Goal: Transaction & Acquisition: Purchase product/service

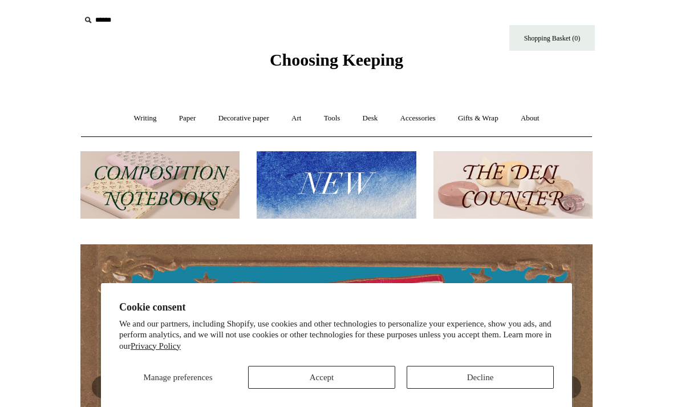
click at [286, 377] on button "Accept" at bounding box center [321, 377] width 147 height 23
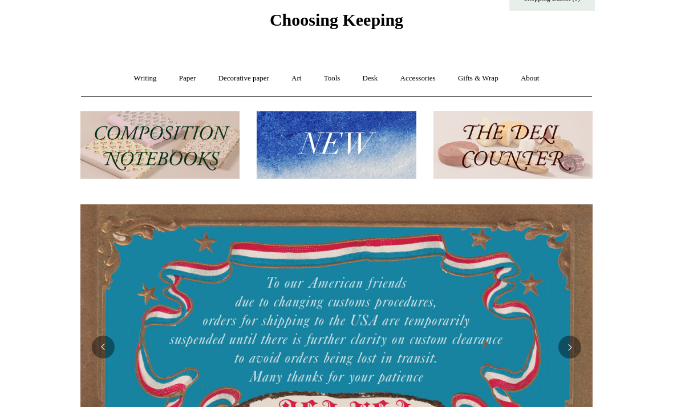
click at [372, 148] on img at bounding box center [336, 145] width 159 height 68
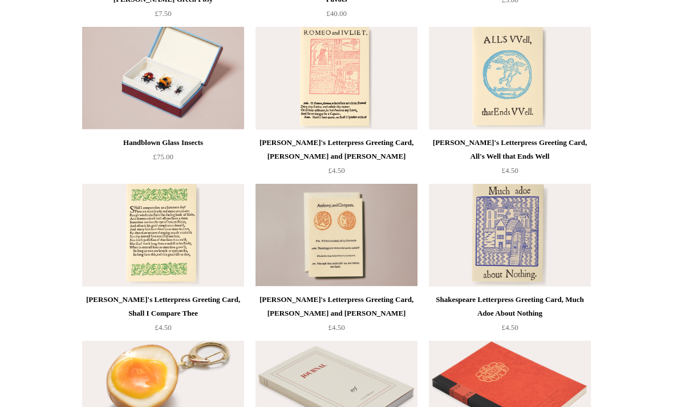
scroll to position [2152, 0]
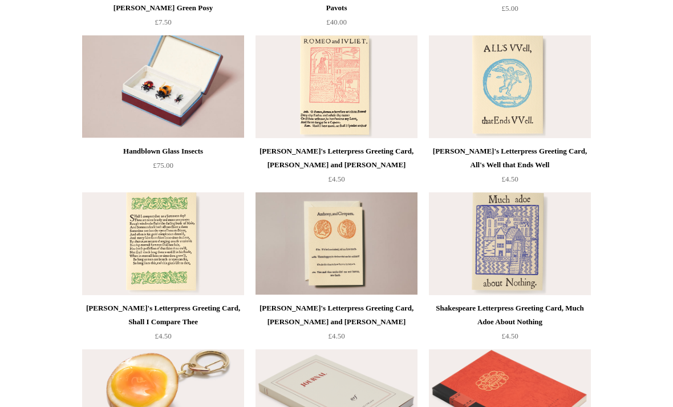
click at [185, 82] on img at bounding box center [163, 86] width 162 height 103
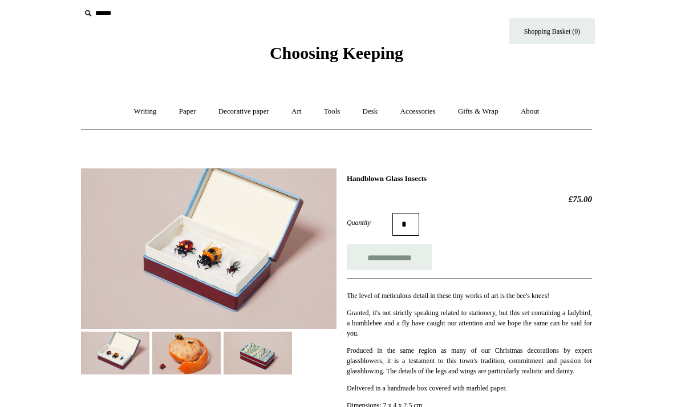
scroll to position [73, 0]
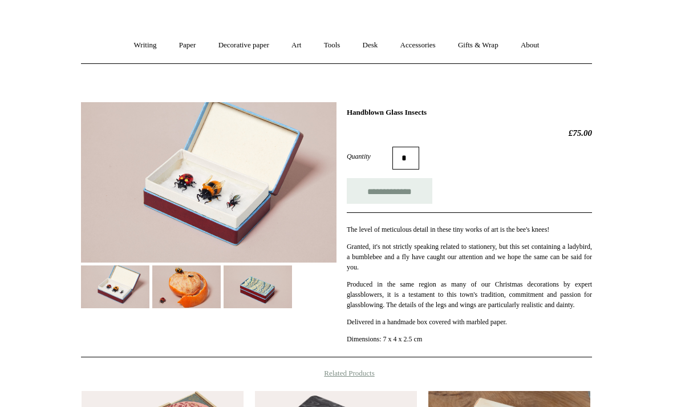
click at [275, 282] on img at bounding box center [258, 286] width 68 height 43
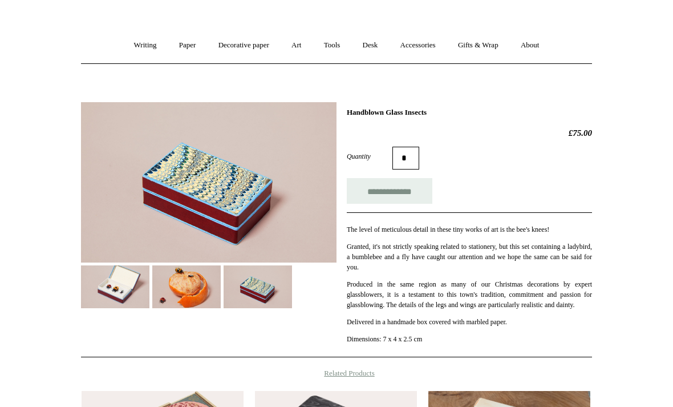
click at [133, 289] on img at bounding box center [115, 286] width 68 height 43
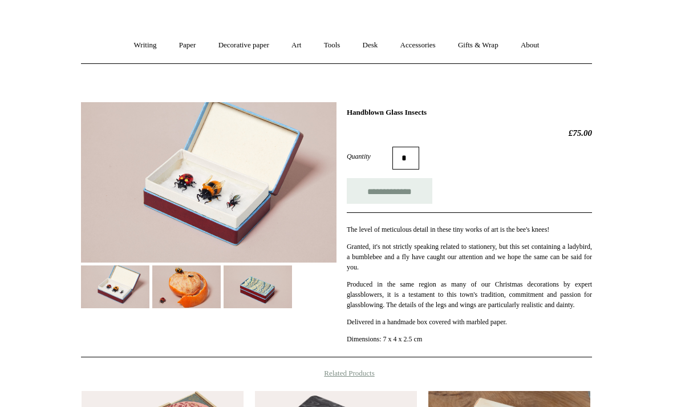
click at [263, 184] on img at bounding box center [208, 182] width 255 height 160
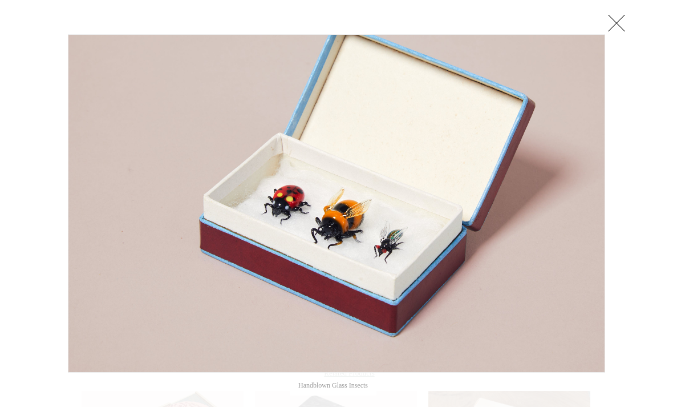
scroll to position [80, 0]
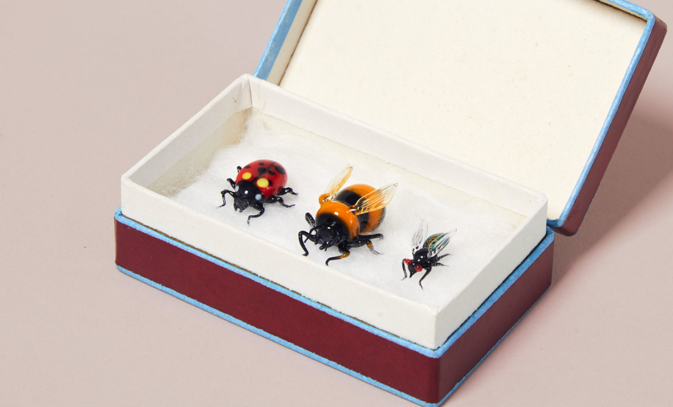
click at [264, 156] on img at bounding box center [336, 195] width 536 height 337
click at [417, 98] on link at bounding box center [511, 196] width 188 height 338
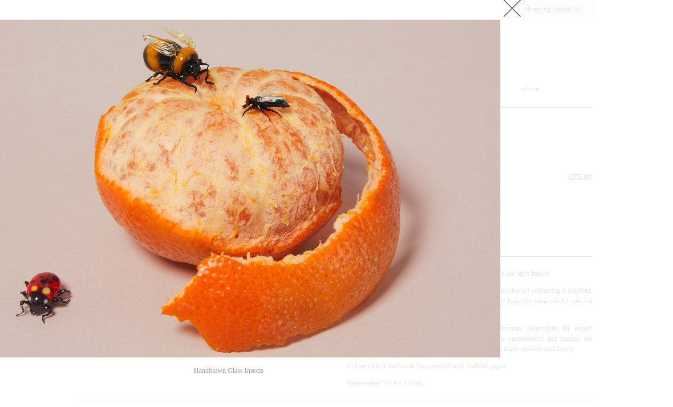
scroll to position [29, 0]
click at [515, 14] on link at bounding box center [512, 8] width 23 height 23
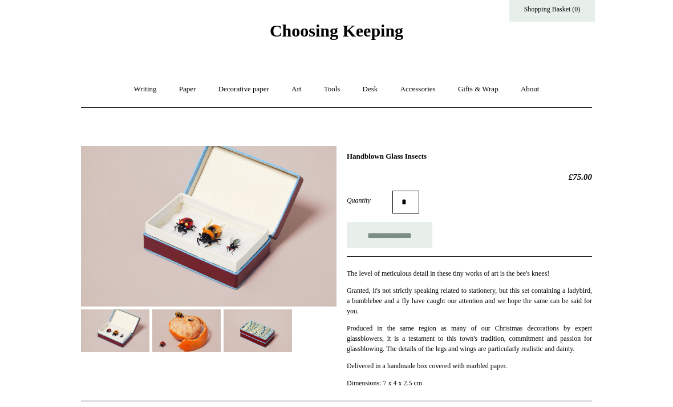
click at [433, 90] on link "Accessories +" at bounding box center [418, 89] width 56 height 30
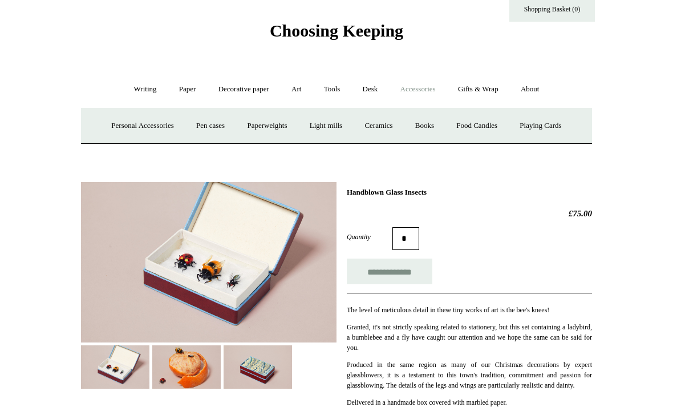
click at [480, 125] on link "Food Candles" at bounding box center [477, 126] width 62 height 30
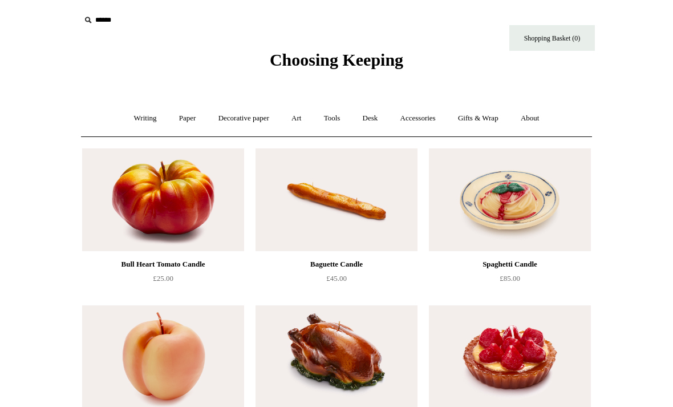
click at [339, 113] on link "Tools +" at bounding box center [332, 118] width 37 height 30
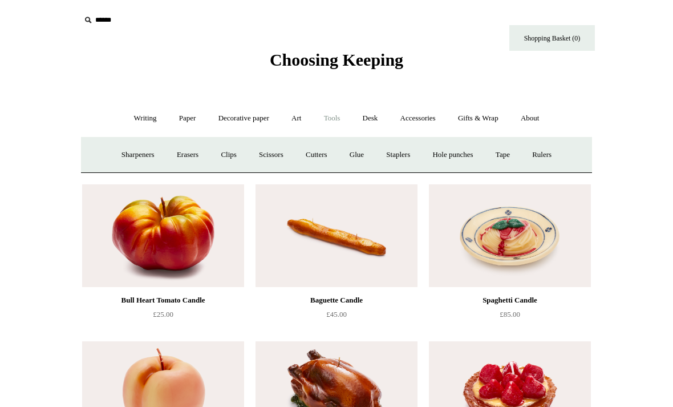
click at [368, 111] on link "Desk +" at bounding box center [370, 118] width 36 height 30
click at [299, 123] on link "Art +" at bounding box center [296, 118] width 30 height 30
click at [268, 121] on link "Decorative paper +" at bounding box center [243, 118] width 71 height 30
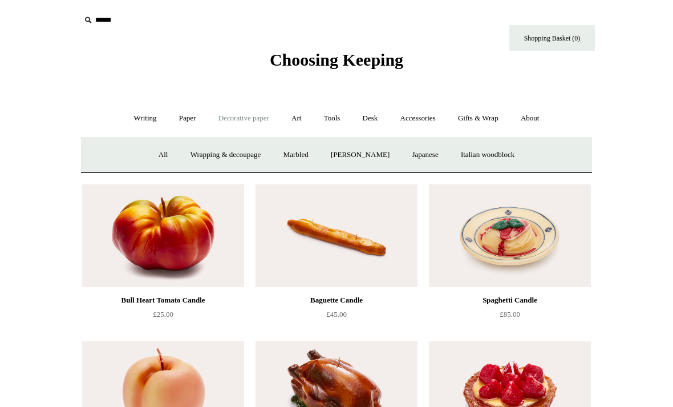
click at [247, 151] on link "Wrapping & decoupage" at bounding box center [225, 155] width 91 height 30
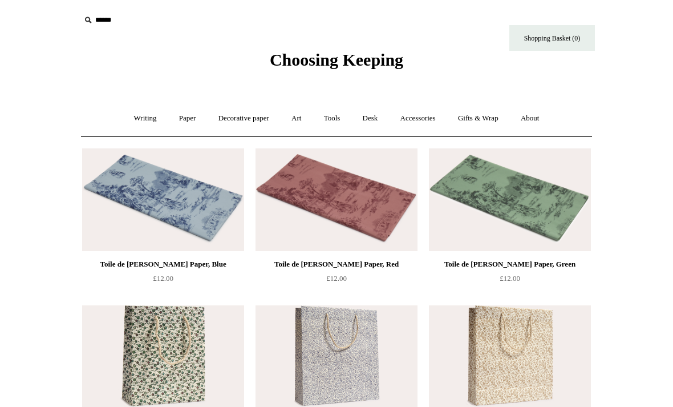
click at [188, 119] on link "Paper +" at bounding box center [188, 118] width 38 height 30
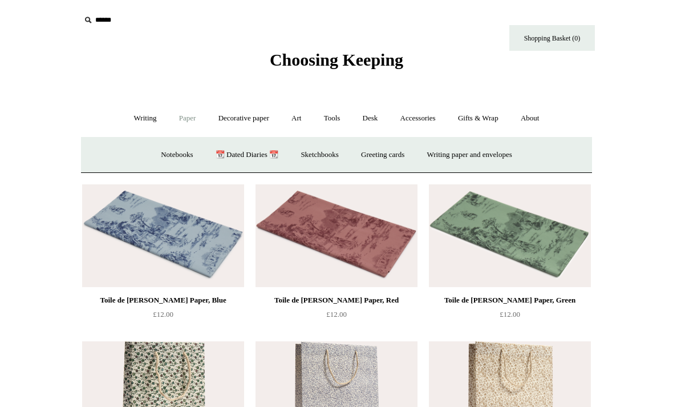
click at [177, 148] on link "Notebooks +" at bounding box center [177, 155] width 52 height 30
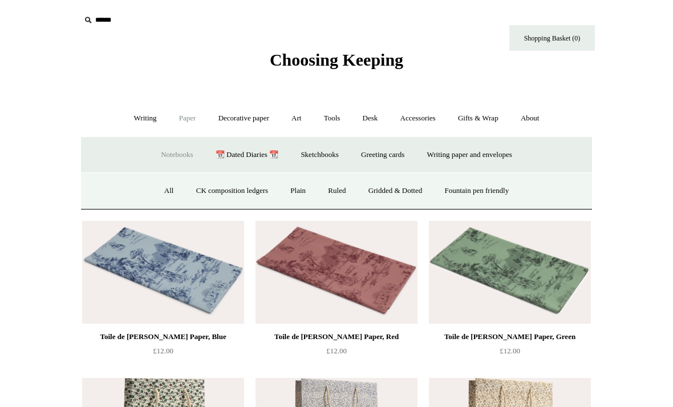
click at [160, 184] on link "All" at bounding box center [169, 191] width 30 height 30
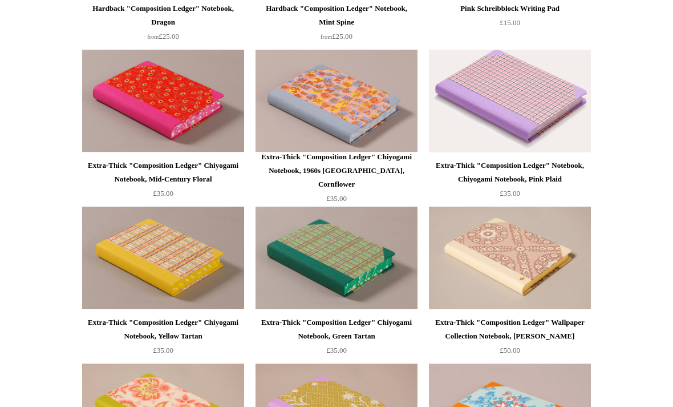
scroll to position [725, 0]
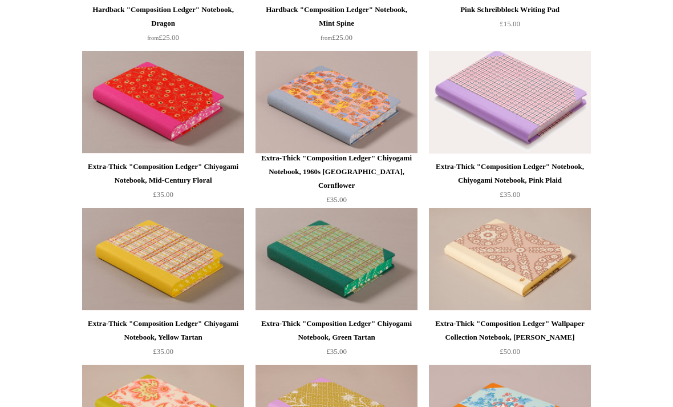
click at [379, 320] on div "Extra-Thick "Composition Ledger" Chiyogami Notebook, Green Tartan" at bounding box center [336, 329] width 156 height 27
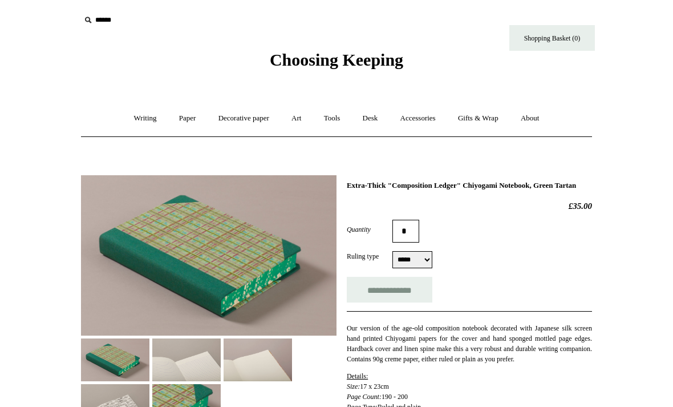
select select "*****"
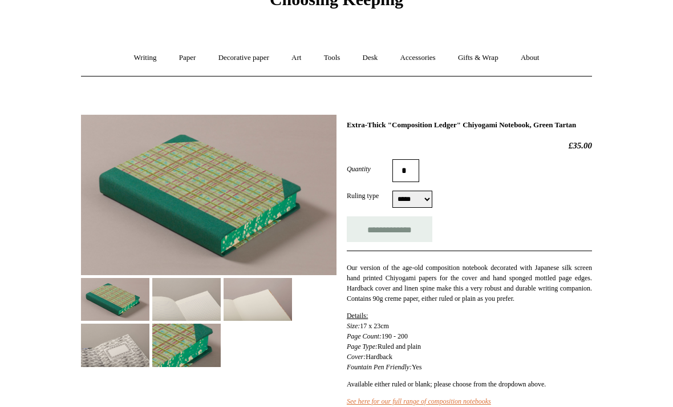
scroll to position [59, 0]
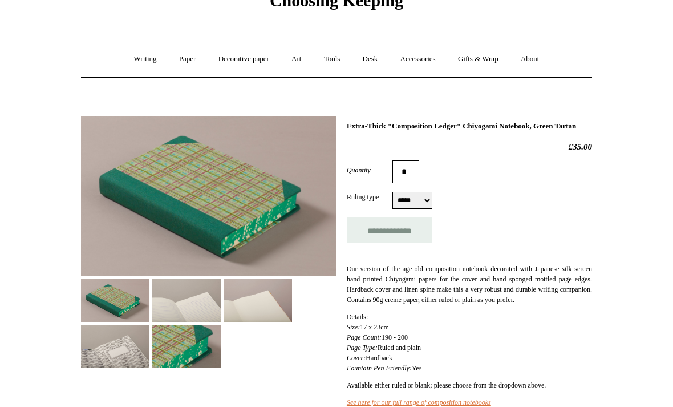
click at [408, 243] on input "**********" at bounding box center [390, 230] width 86 height 26
click at [423, 209] on select "***** *****" at bounding box center [412, 200] width 40 height 17
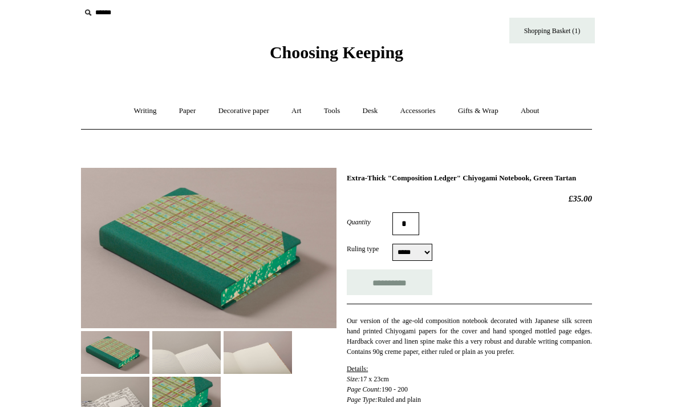
scroll to position [0, 0]
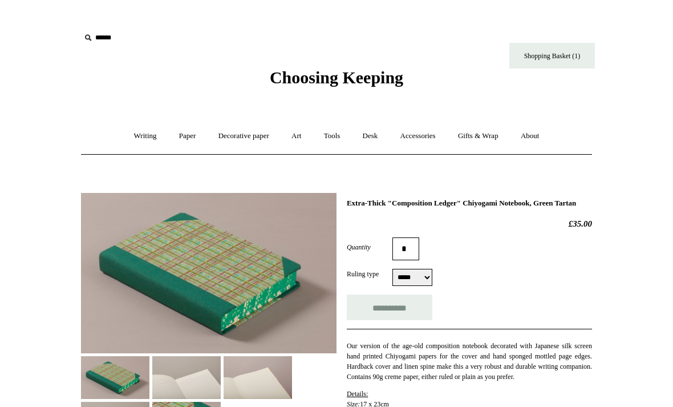
type input "**********"
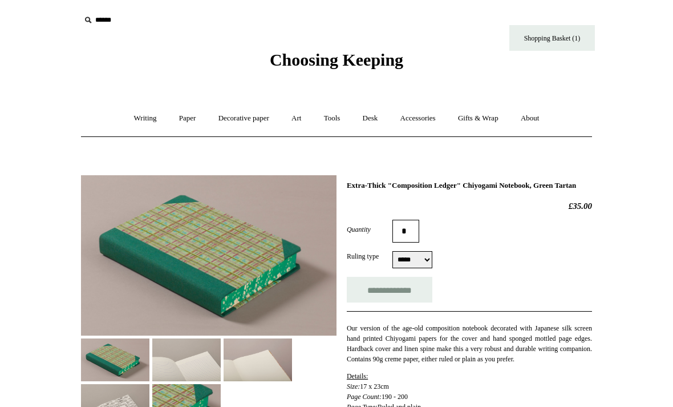
click at [416, 122] on link "Accessories +" at bounding box center [418, 118] width 56 height 30
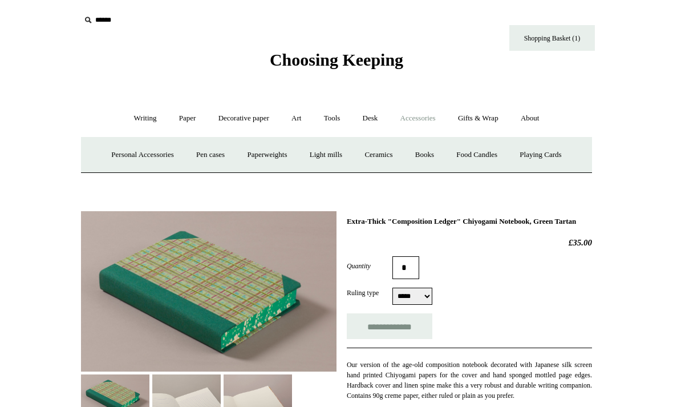
click at [484, 125] on link "Gifts & Wrap +" at bounding box center [478, 118] width 61 height 30
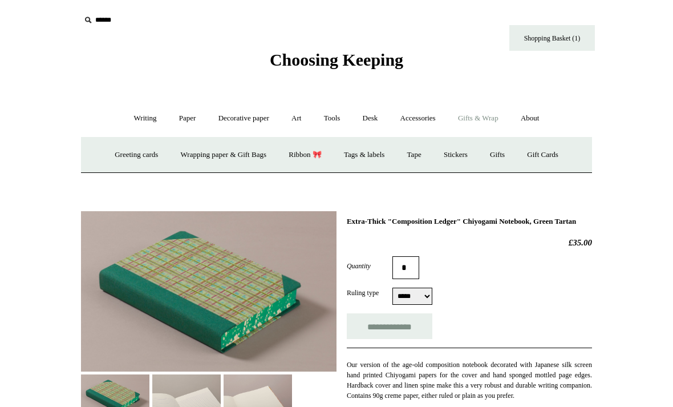
click at [110, 19] on input "text" at bounding box center [150, 20] width 140 height 21
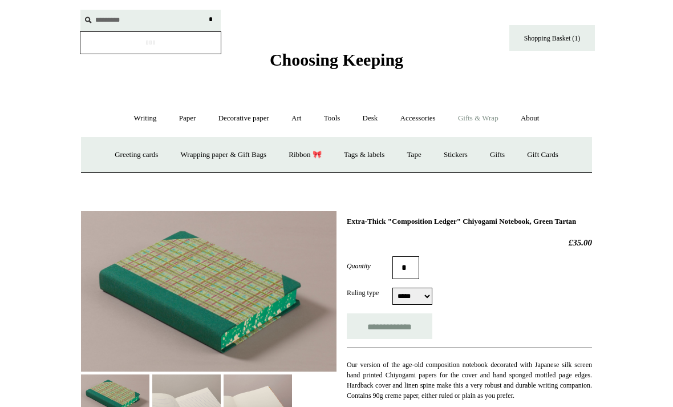
type input "*********"
click at [210, 19] on input "*" at bounding box center [210, 20] width 11 height 20
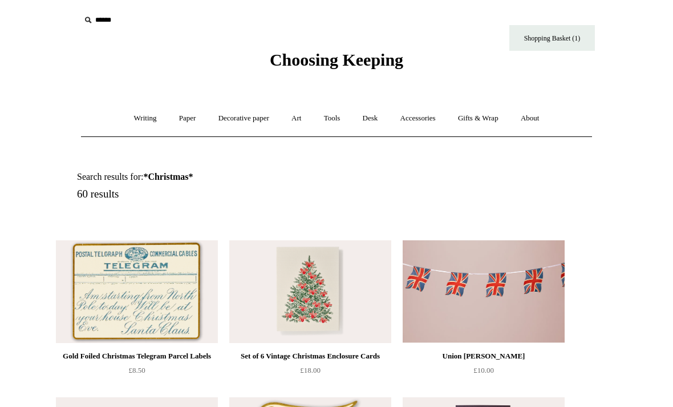
click at [103, 30] on input "text" at bounding box center [150, 20] width 140 height 21
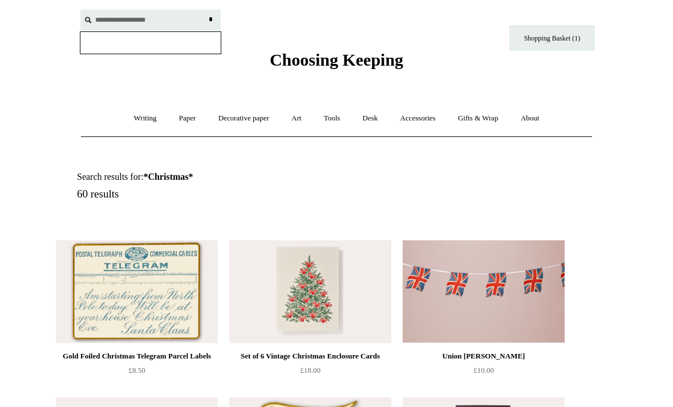
type input "**********"
click at [210, 19] on input "*" at bounding box center [210, 20] width 11 height 20
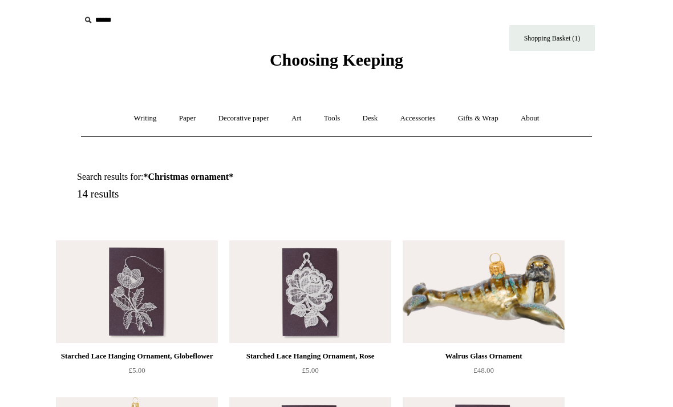
click at [338, 117] on link "Tools +" at bounding box center [332, 118] width 37 height 30
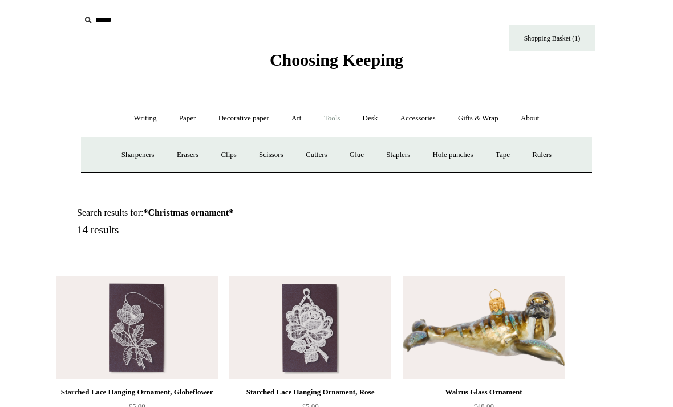
click at [140, 121] on link "Writing +" at bounding box center [145, 118] width 43 height 30
click at [268, 149] on link "Ballpoints etc. +" at bounding box center [261, 155] width 63 height 30
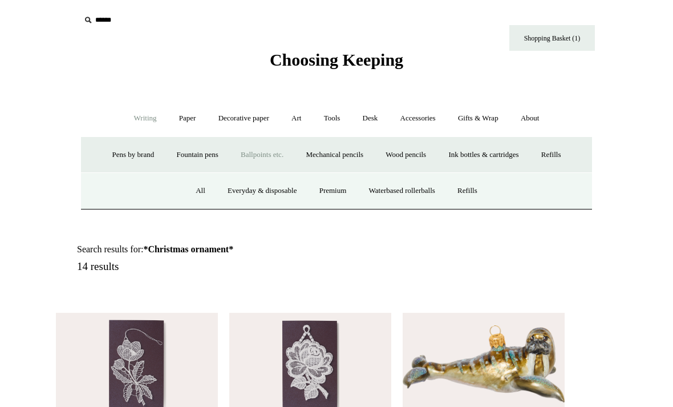
click at [204, 194] on link "All" at bounding box center [200, 191] width 30 height 30
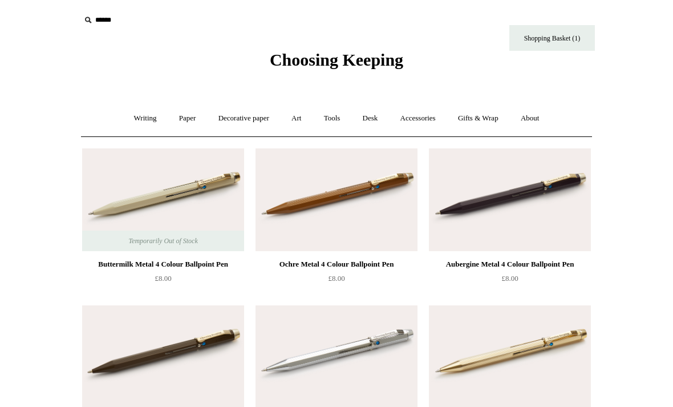
click at [338, 116] on link "Tools +" at bounding box center [332, 118] width 37 height 30
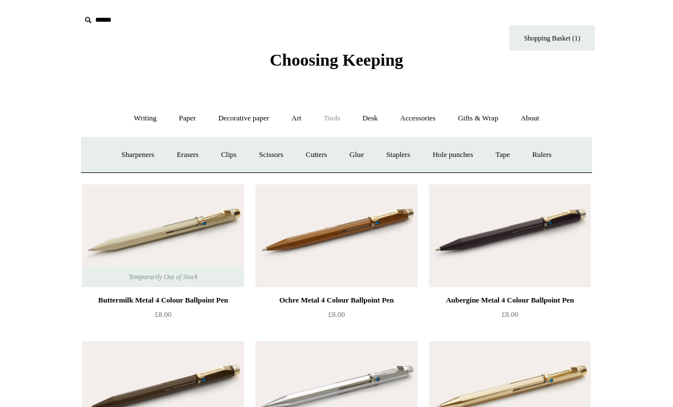
click at [383, 115] on link "Desk +" at bounding box center [370, 118] width 36 height 30
click at [200, 159] on link "Pen pots" at bounding box center [201, 155] width 46 height 30
